Goal: Task Accomplishment & Management: Manage account settings

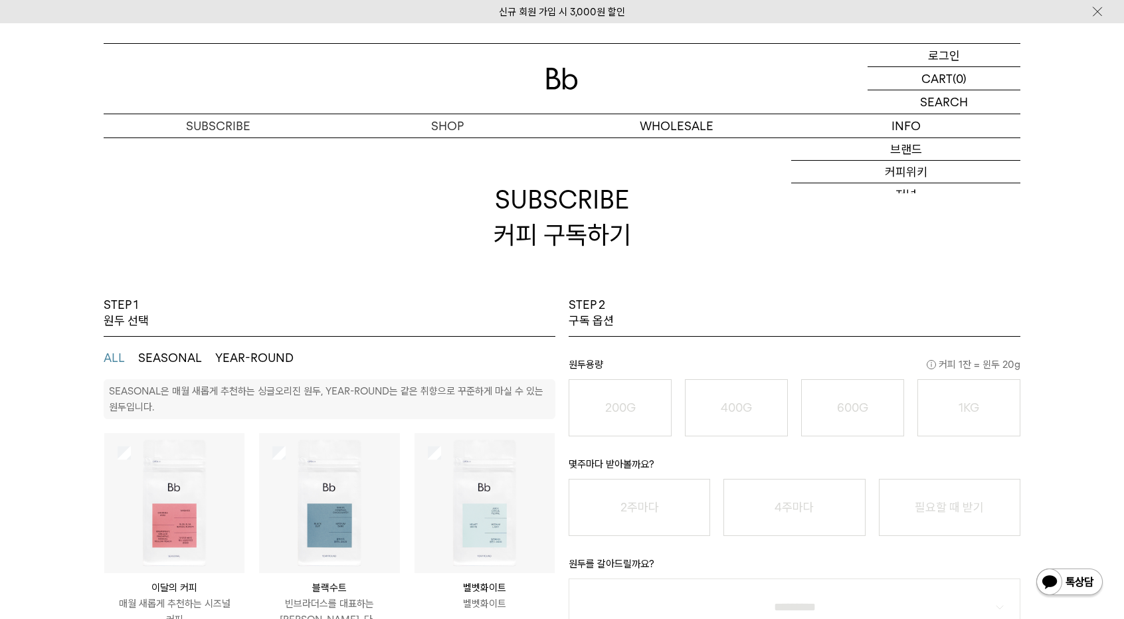
click at [951, 56] on p "로그인" at bounding box center [944, 55] width 32 height 23
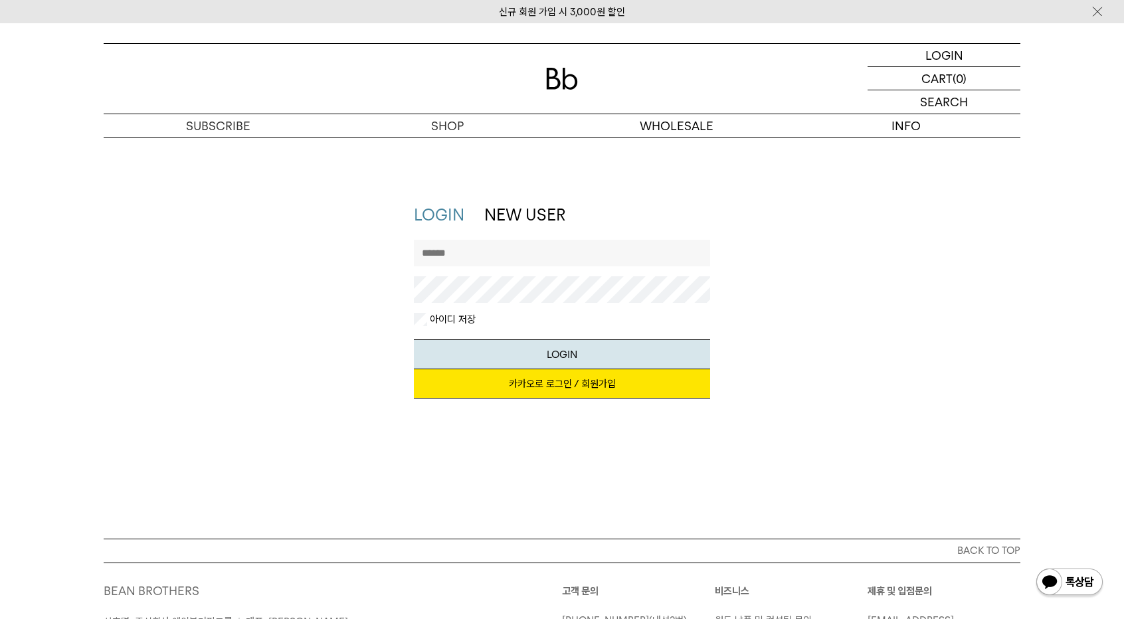
click at [580, 393] on link "카카오로 로그인 / 회원가입" at bounding box center [562, 383] width 297 height 29
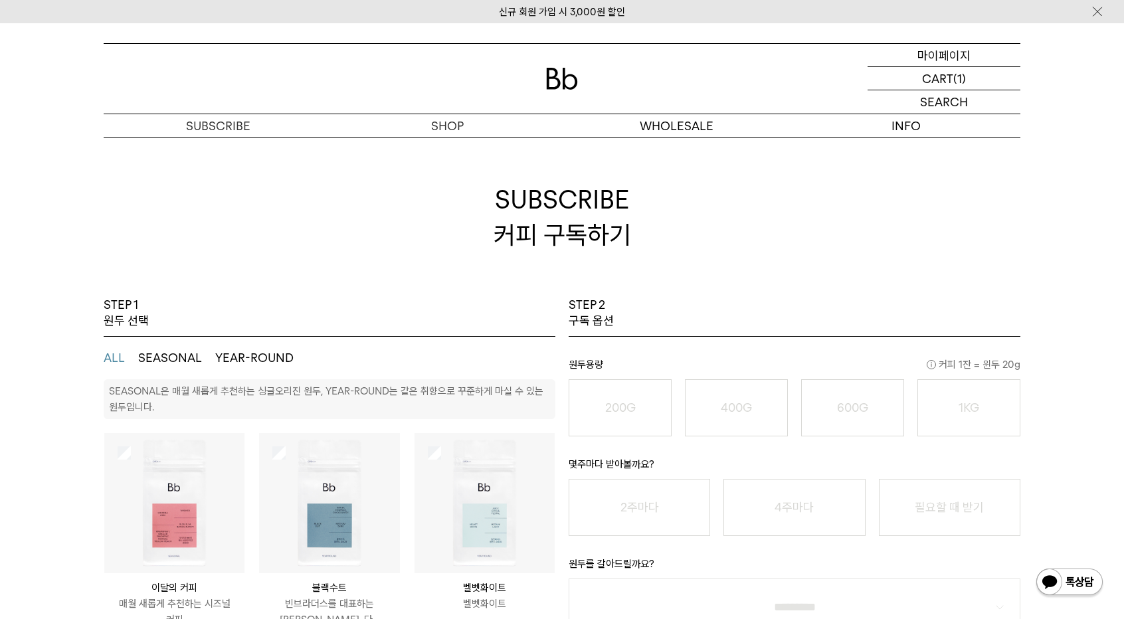
click at [917, 48] on div "MYPAGE 마이페이지" at bounding box center [944, 55] width 153 height 23
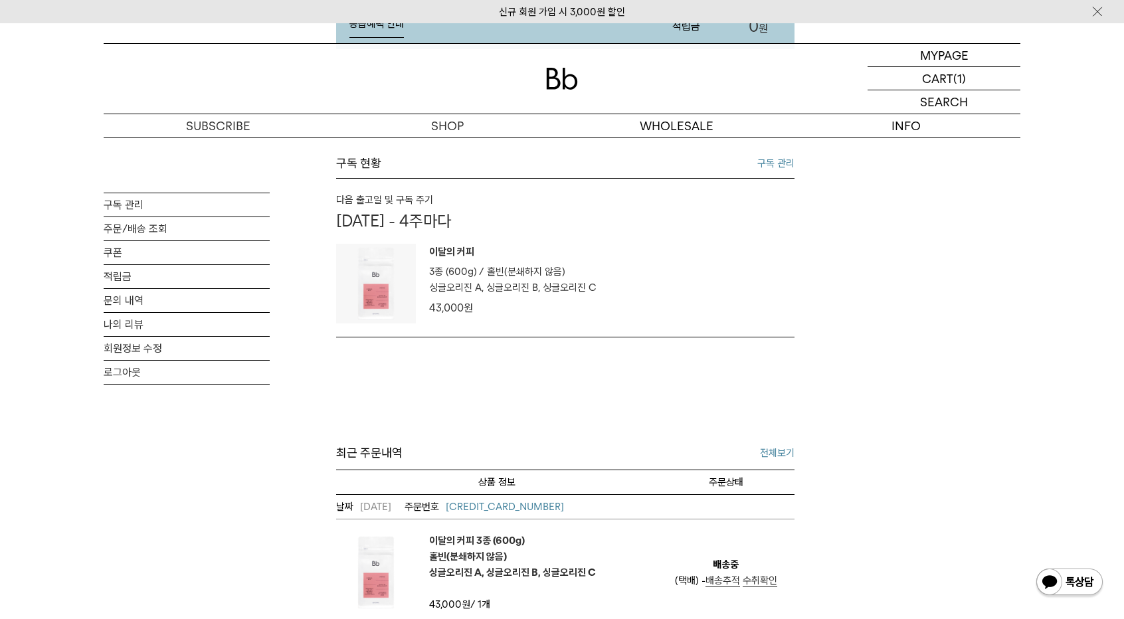
scroll to position [287, 0]
click at [499, 496] on link "[CREDIT_CARD_NUMBER]" at bounding box center [484, 504] width 159 height 16
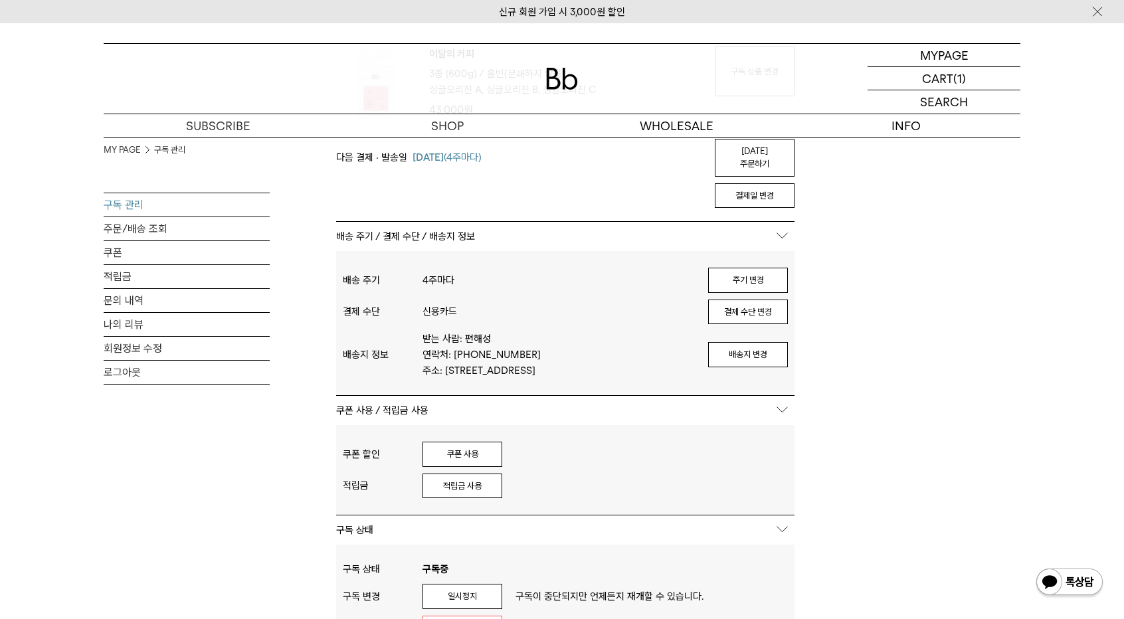
scroll to position [195, 0]
